Goal: Task Accomplishment & Management: Manage account settings

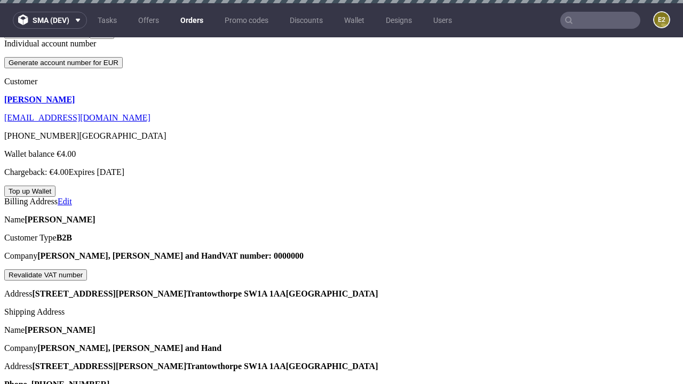
scroll to position [243, 0]
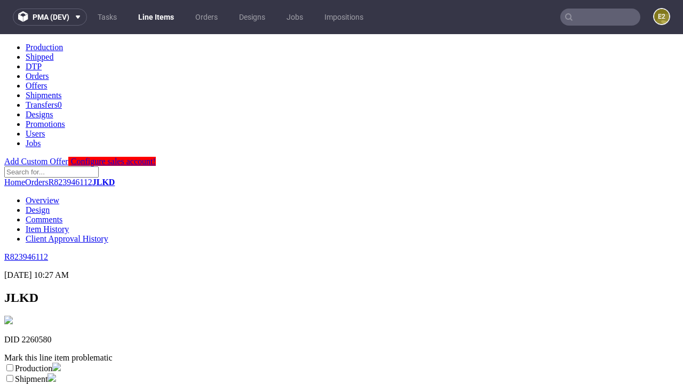
scroll to position [188, 0]
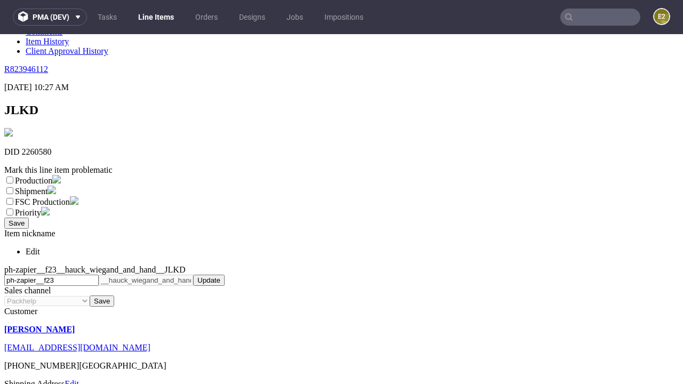
select select "dtp_ca_needed"
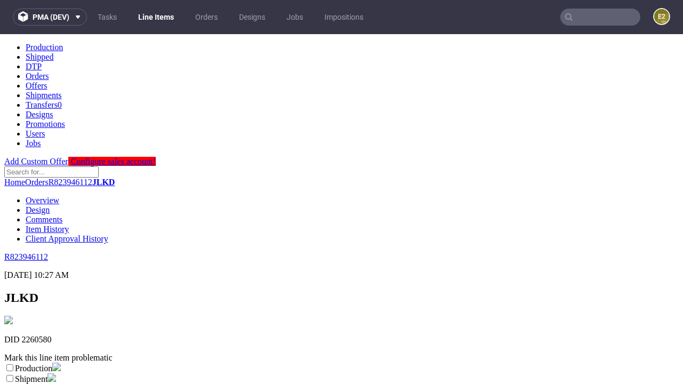
scroll to position [0, 0]
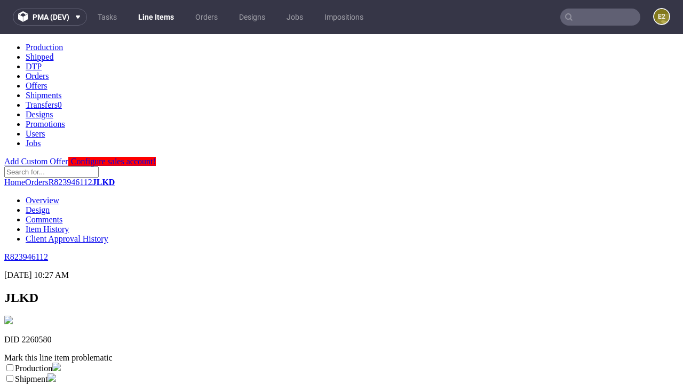
checkbox input "true"
